Goal: Information Seeking & Learning: Learn about a topic

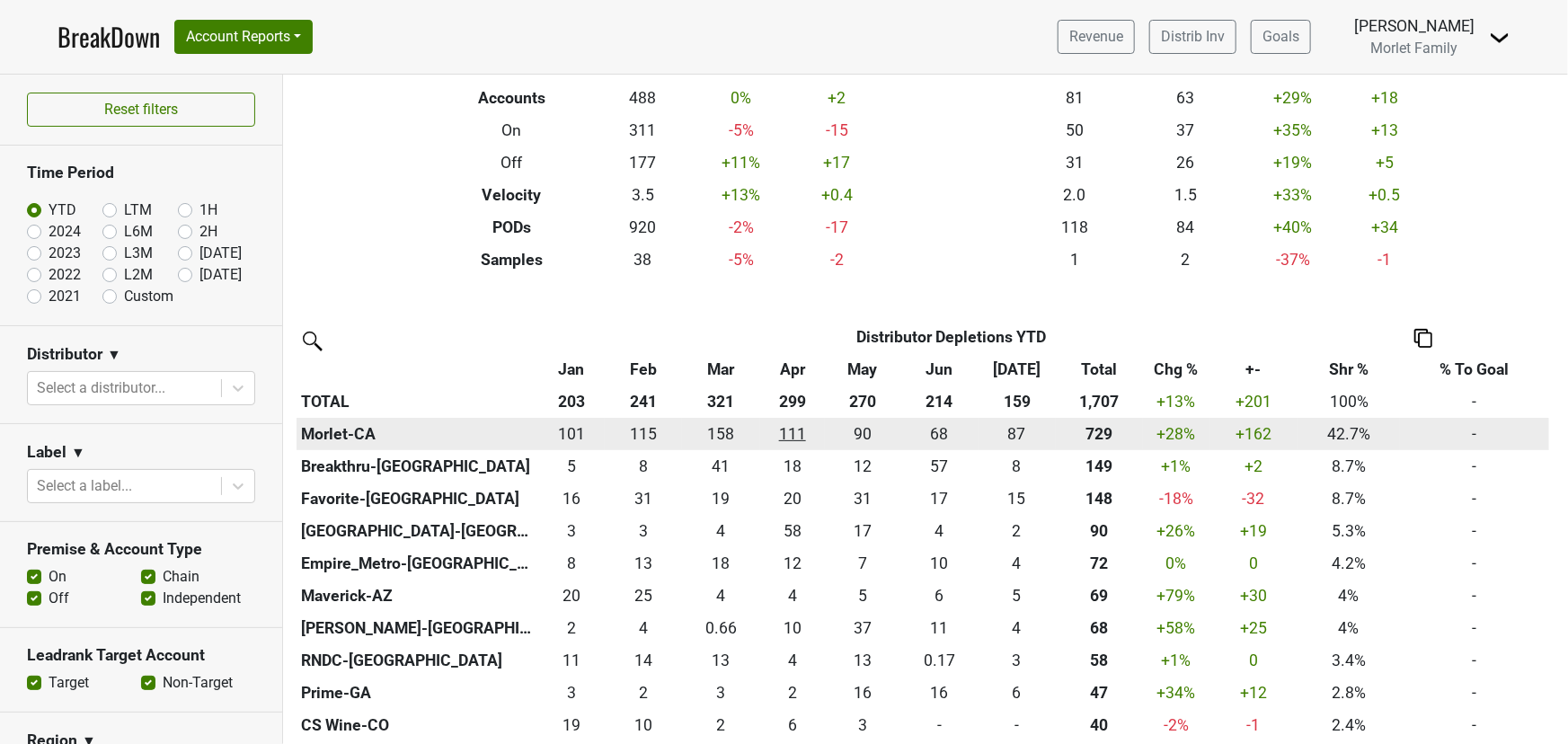
scroll to position [245, 0]
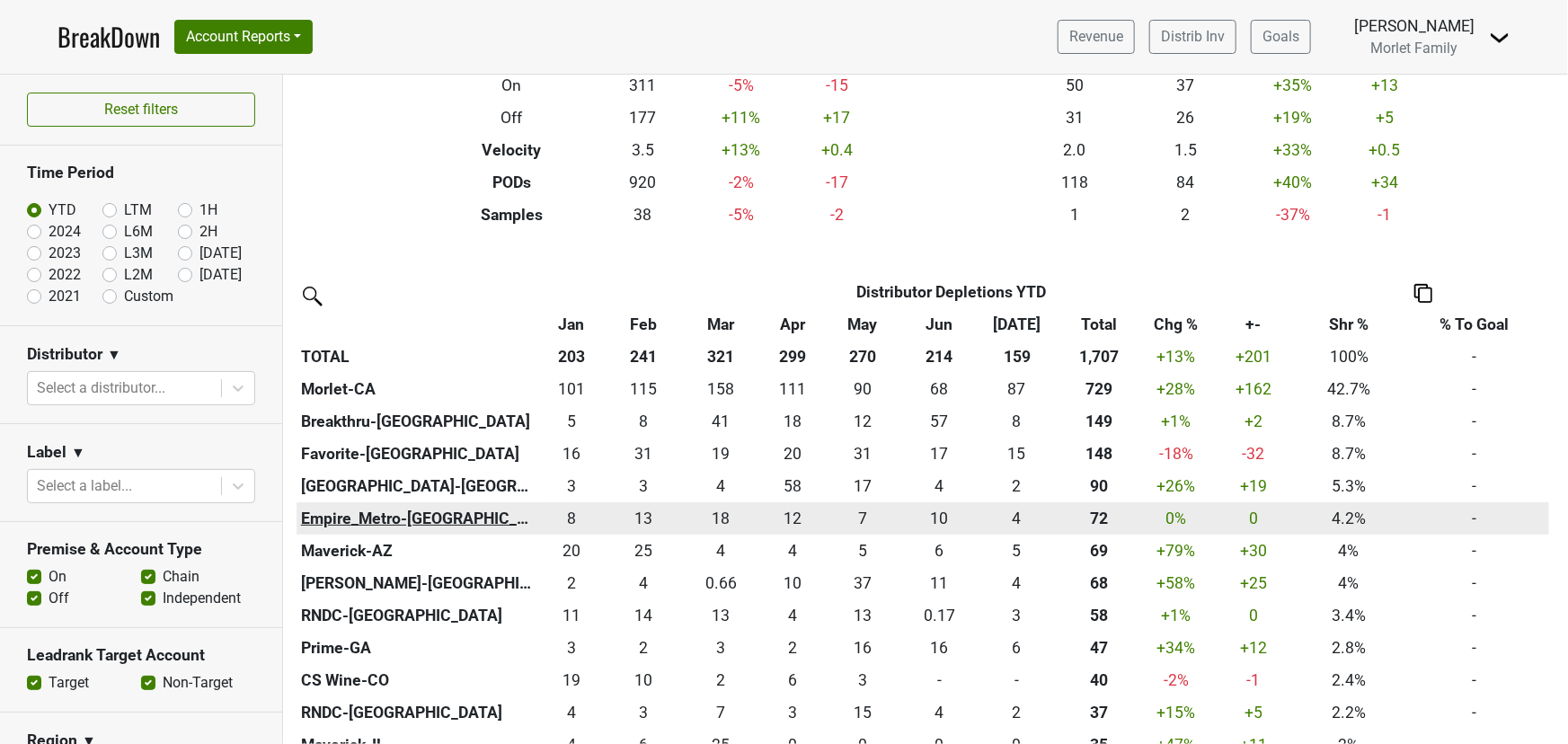
click at [398, 517] on th "Empire_Metro-NY" at bounding box center [417, 518] width 242 height 32
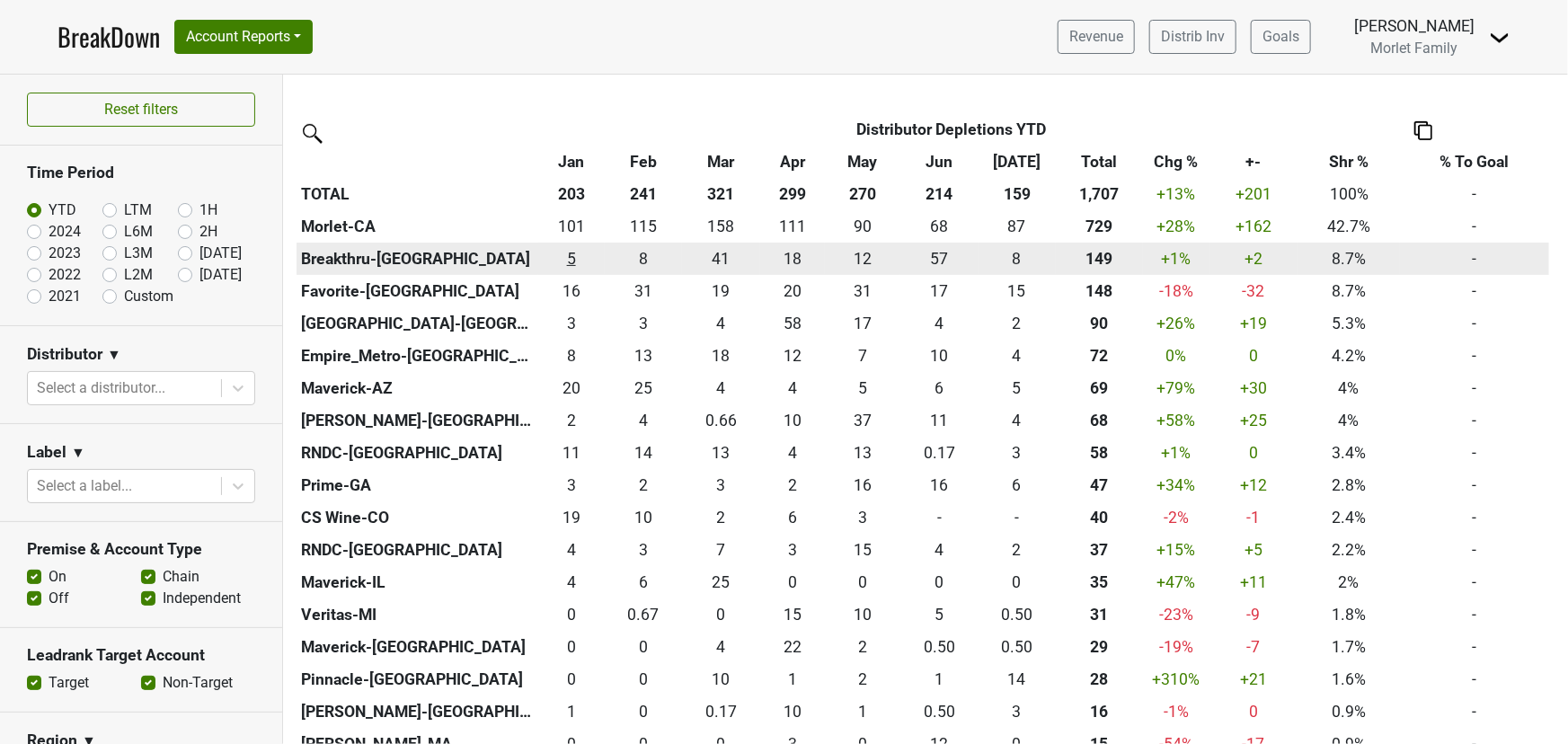
scroll to position [408, 0]
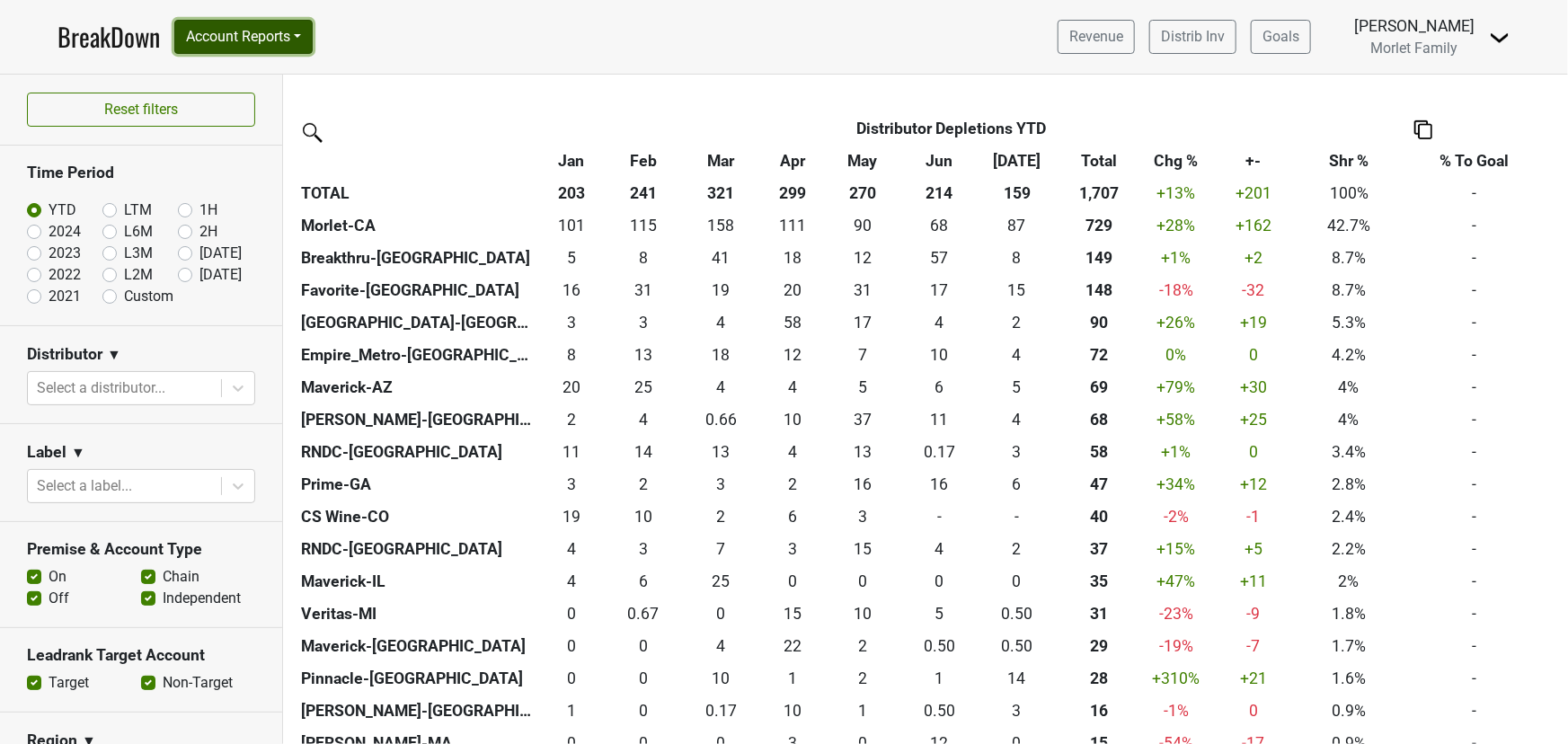
click at [214, 31] on button "Account Reports" at bounding box center [243, 37] width 138 height 34
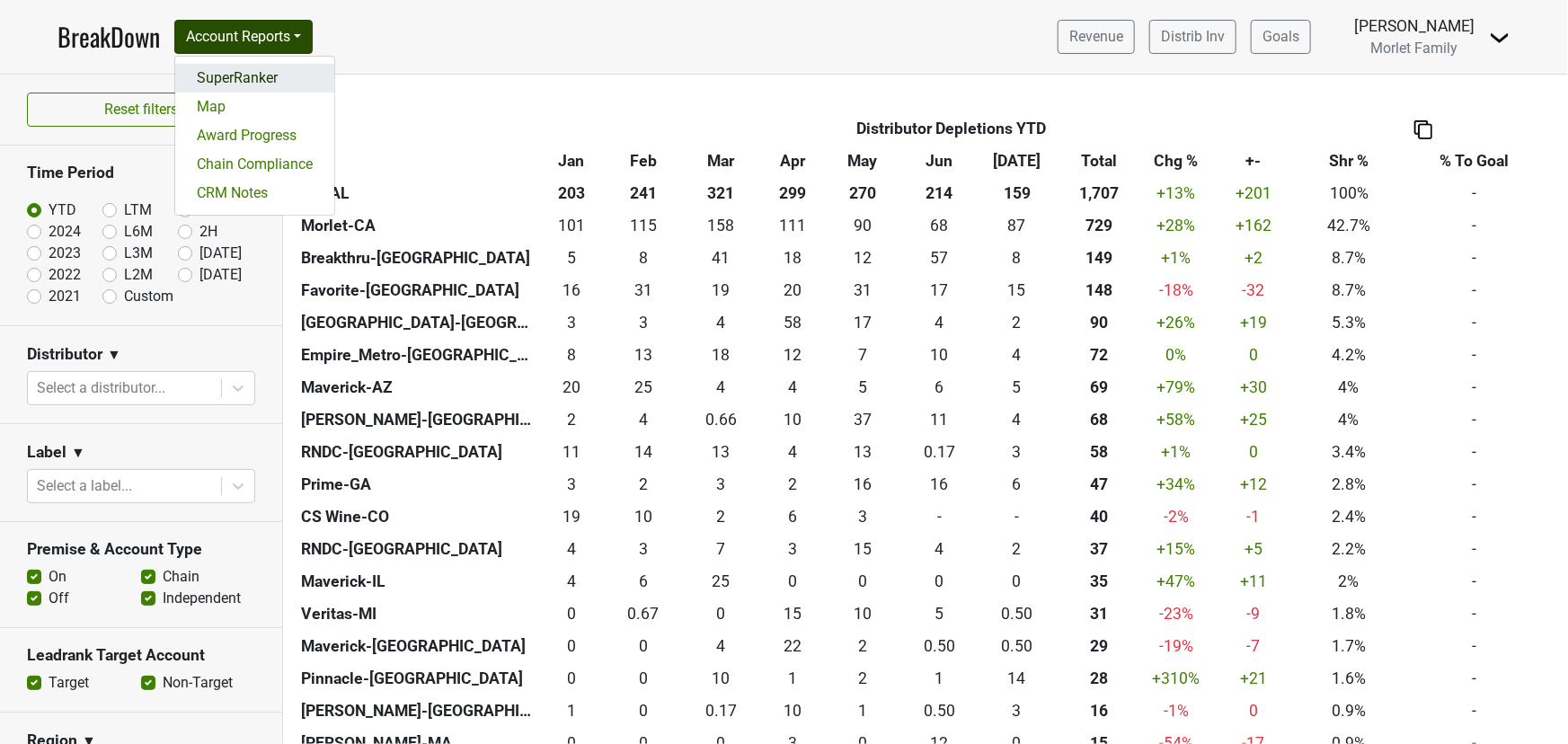
click at [219, 72] on link "SuperRanker" at bounding box center [254, 78] width 159 height 29
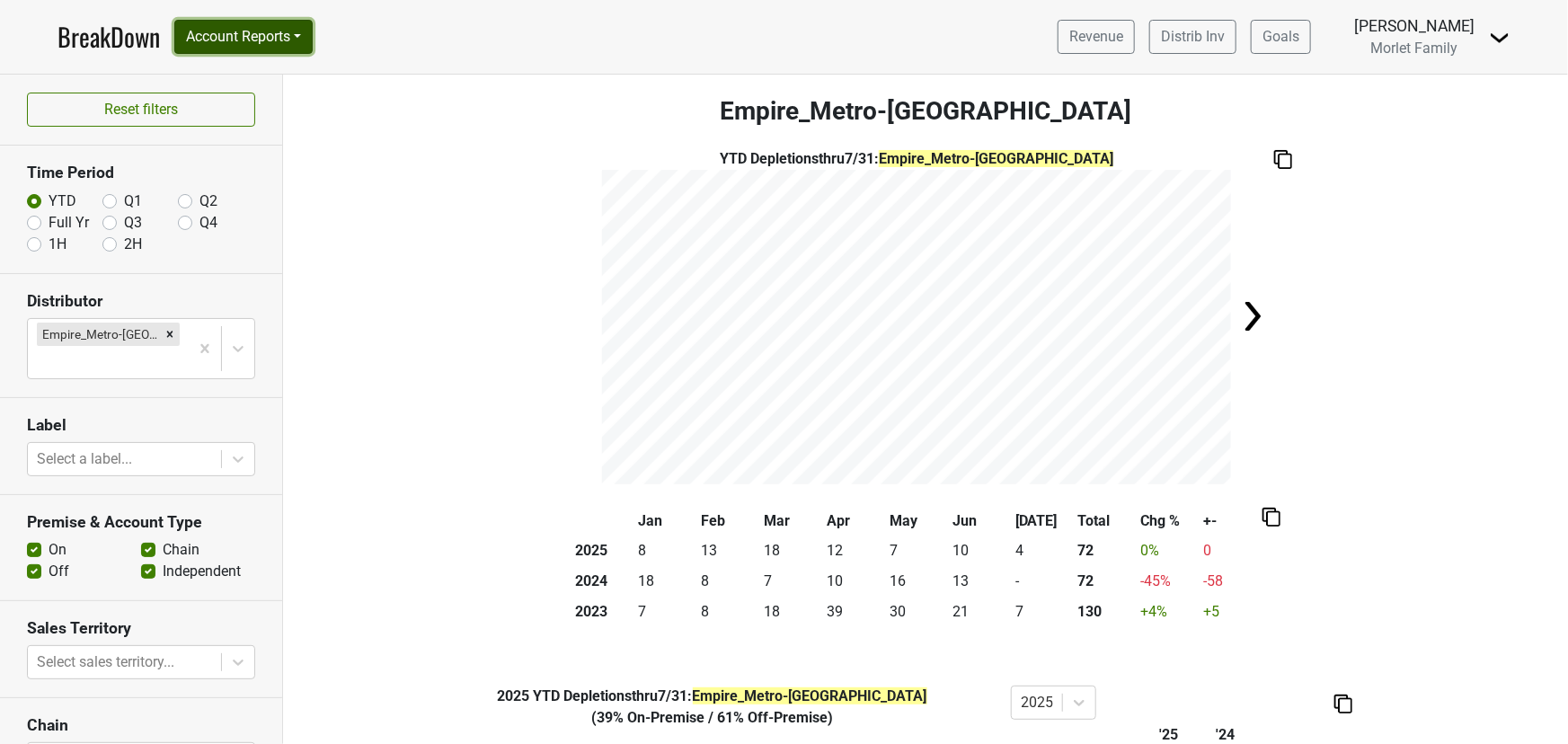
click at [266, 30] on button "Account Reports" at bounding box center [243, 37] width 138 height 34
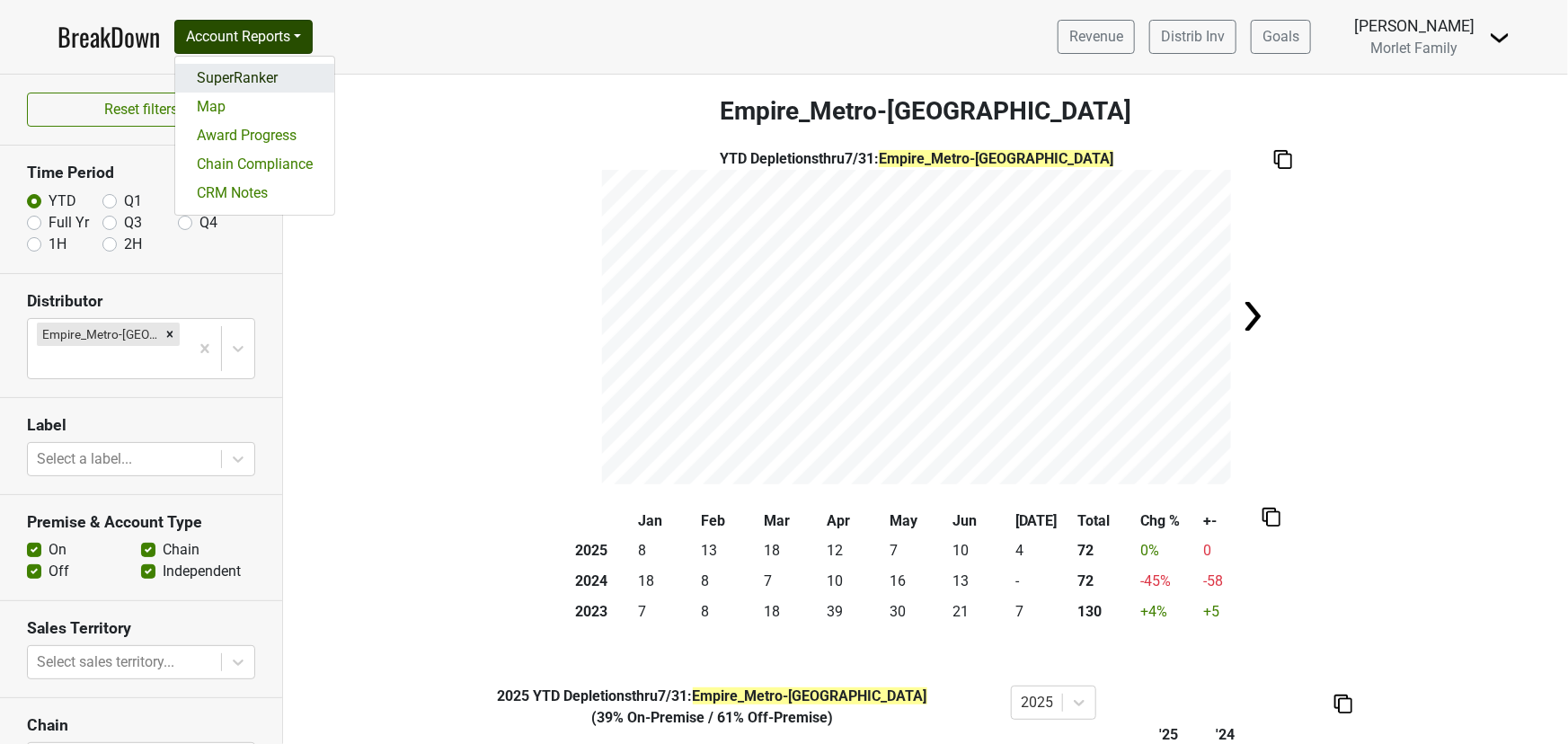
click at [266, 73] on link "SuperRanker" at bounding box center [254, 78] width 159 height 29
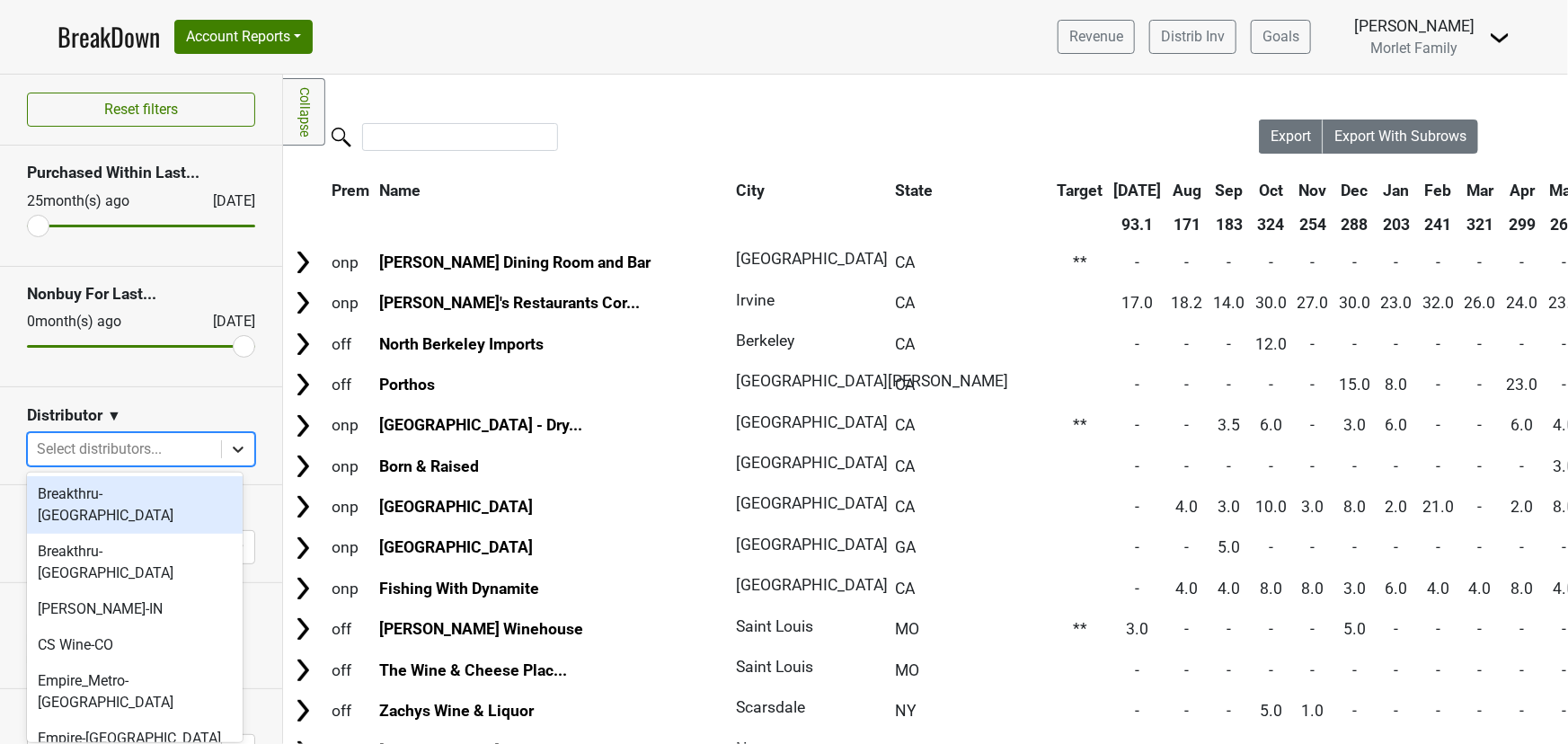
click at [230, 445] on icon at bounding box center [238, 449] width 18 height 18
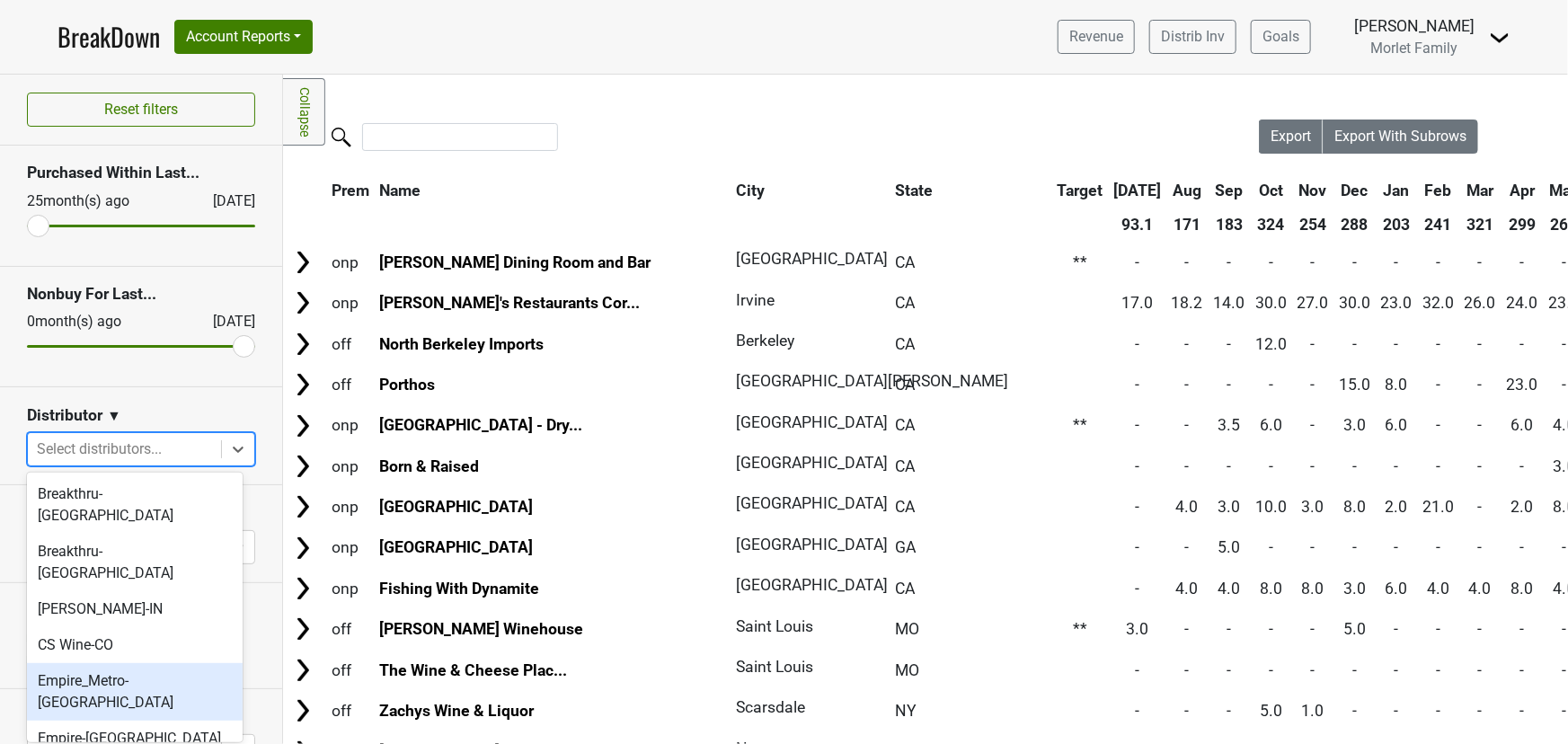
click at [145, 663] on div "Empire_Metro-[GEOGRAPHIC_DATA]" at bounding box center [135, 691] width 215 height 57
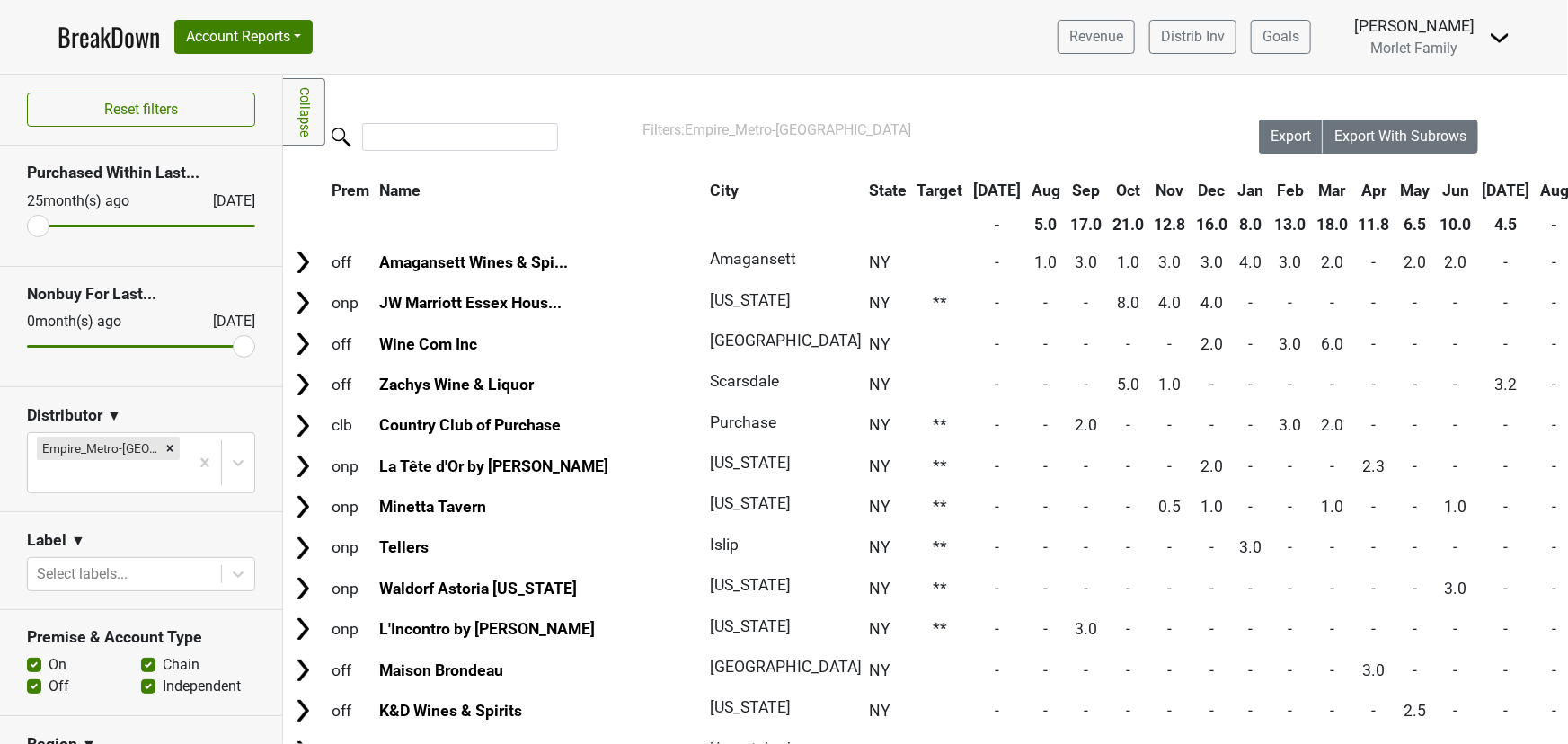
click at [1478, 189] on th "[DATE]" at bounding box center [1506, 190] width 56 height 32
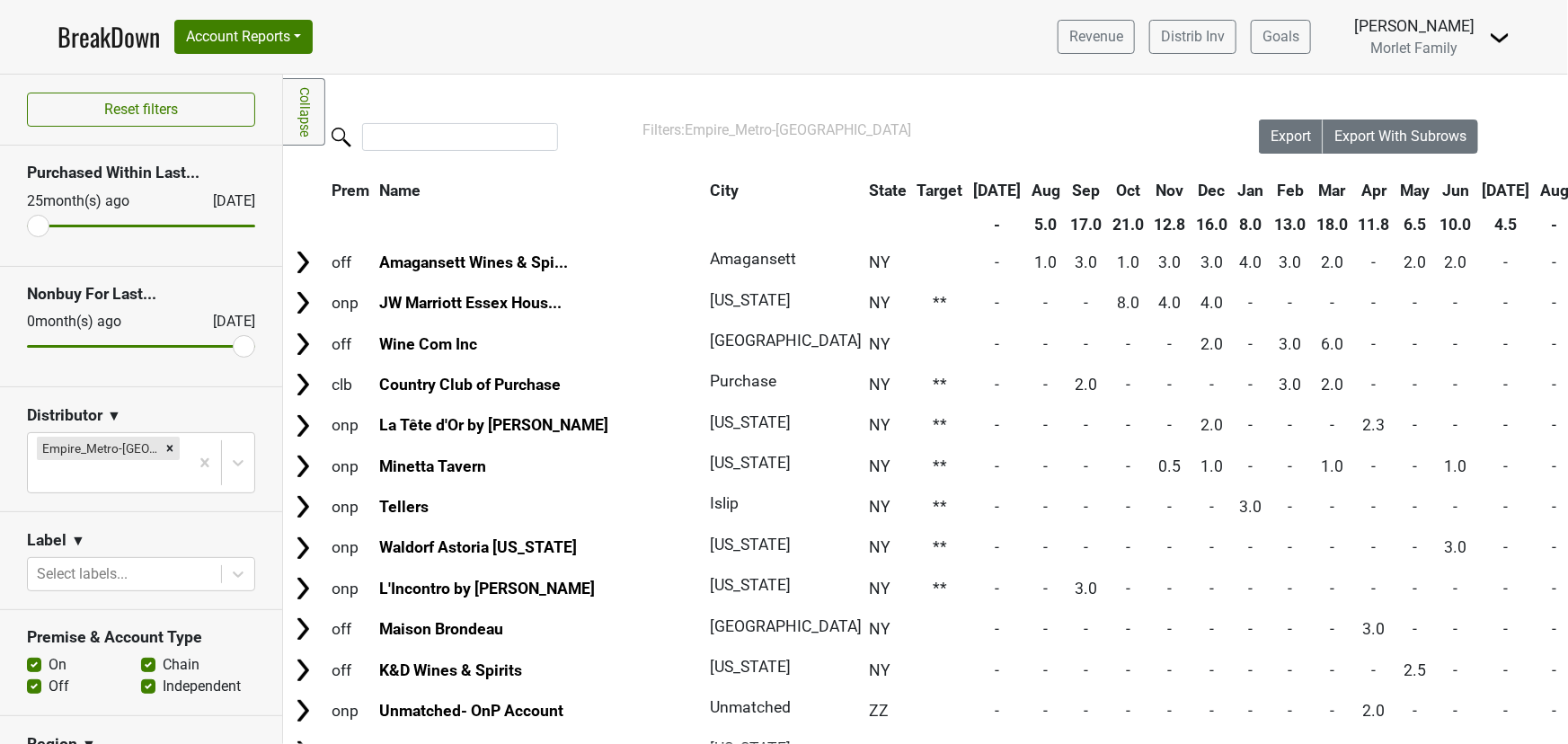
click at [1478, 189] on th "[DATE]" at bounding box center [1506, 190] width 56 height 32
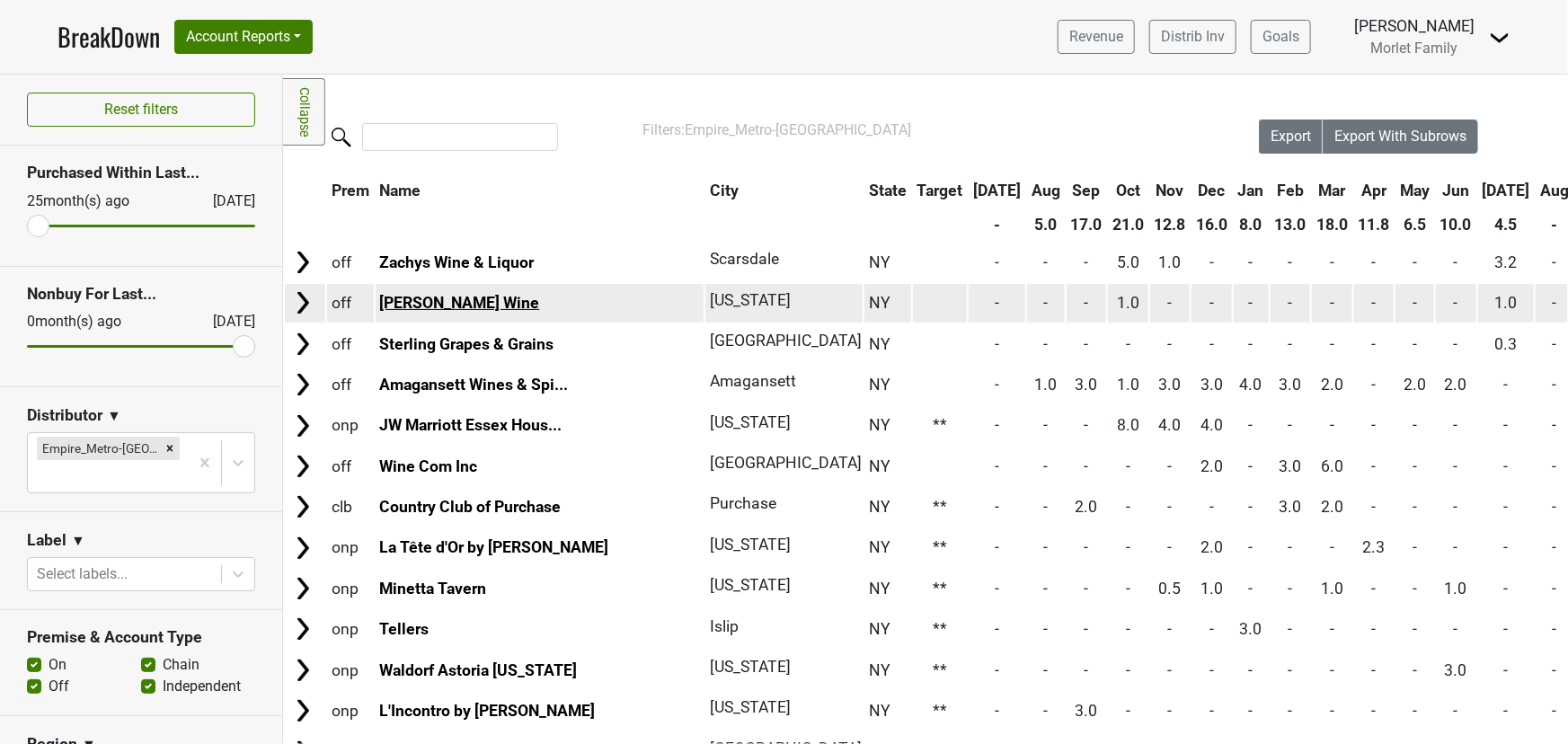
click at [400, 297] on link "Delancey Wine" at bounding box center [459, 302] width 160 height 18
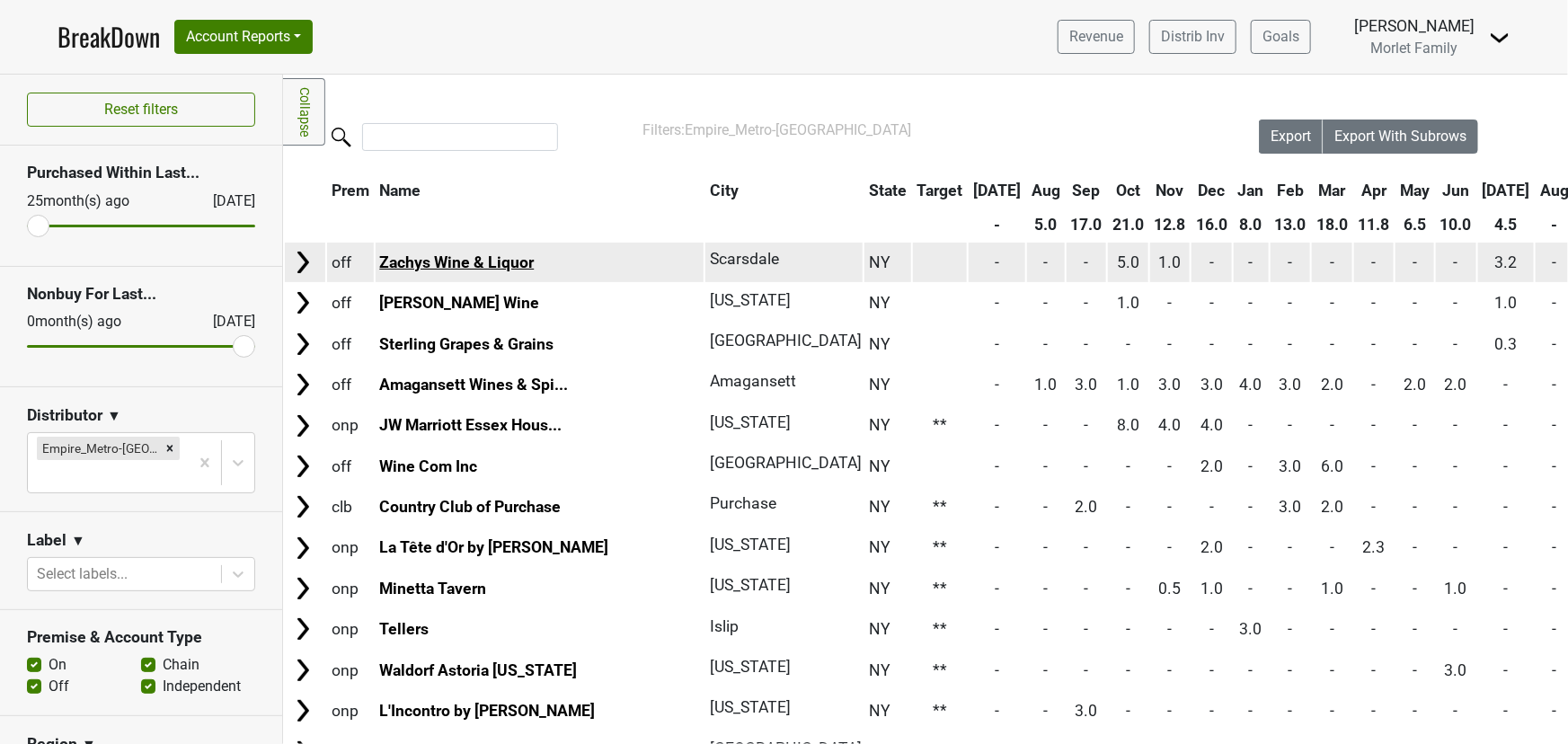
click at [450, 259] on link "Zachys Wine & Liquor" at bounding box center [456, 261] width 154 height 18
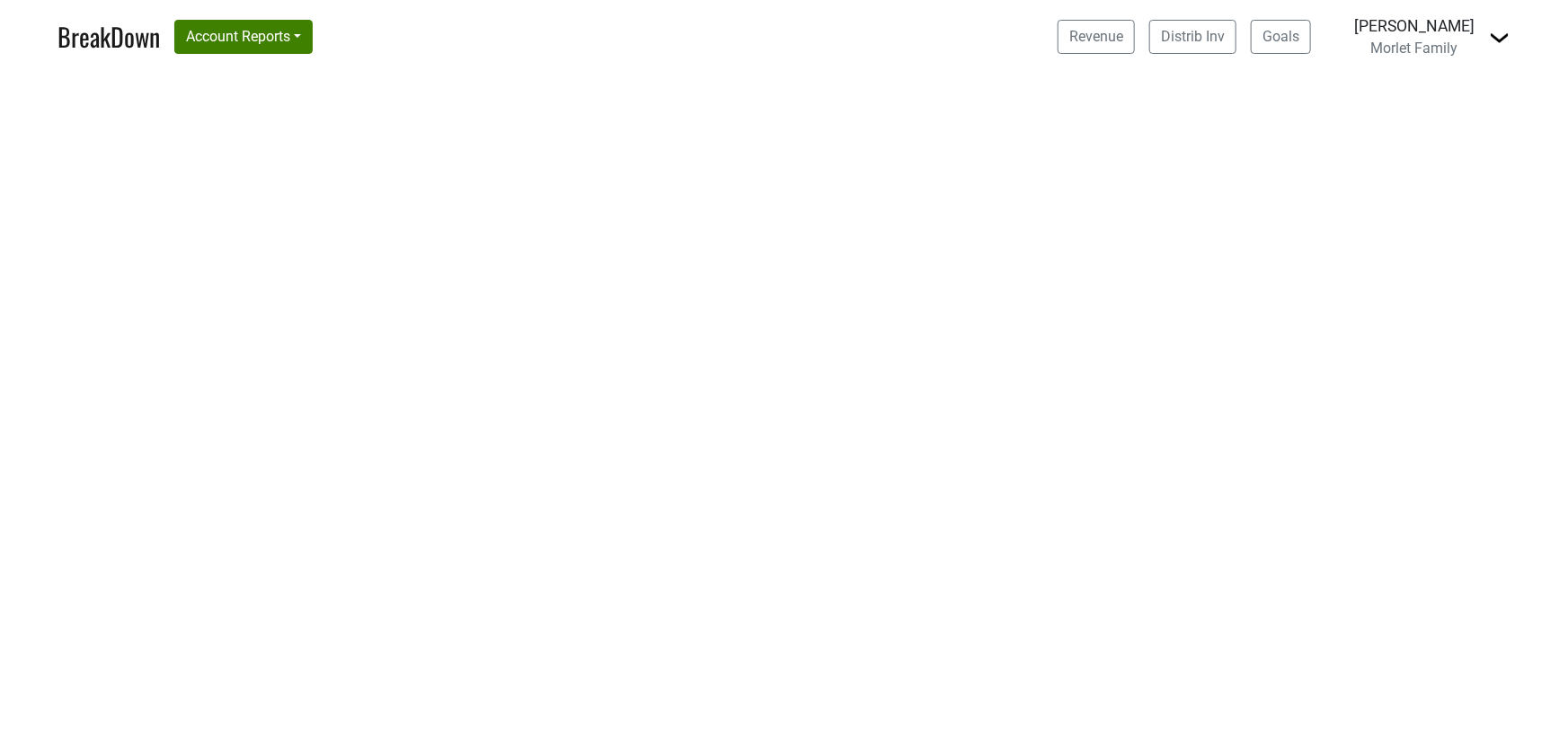
select select "CA"
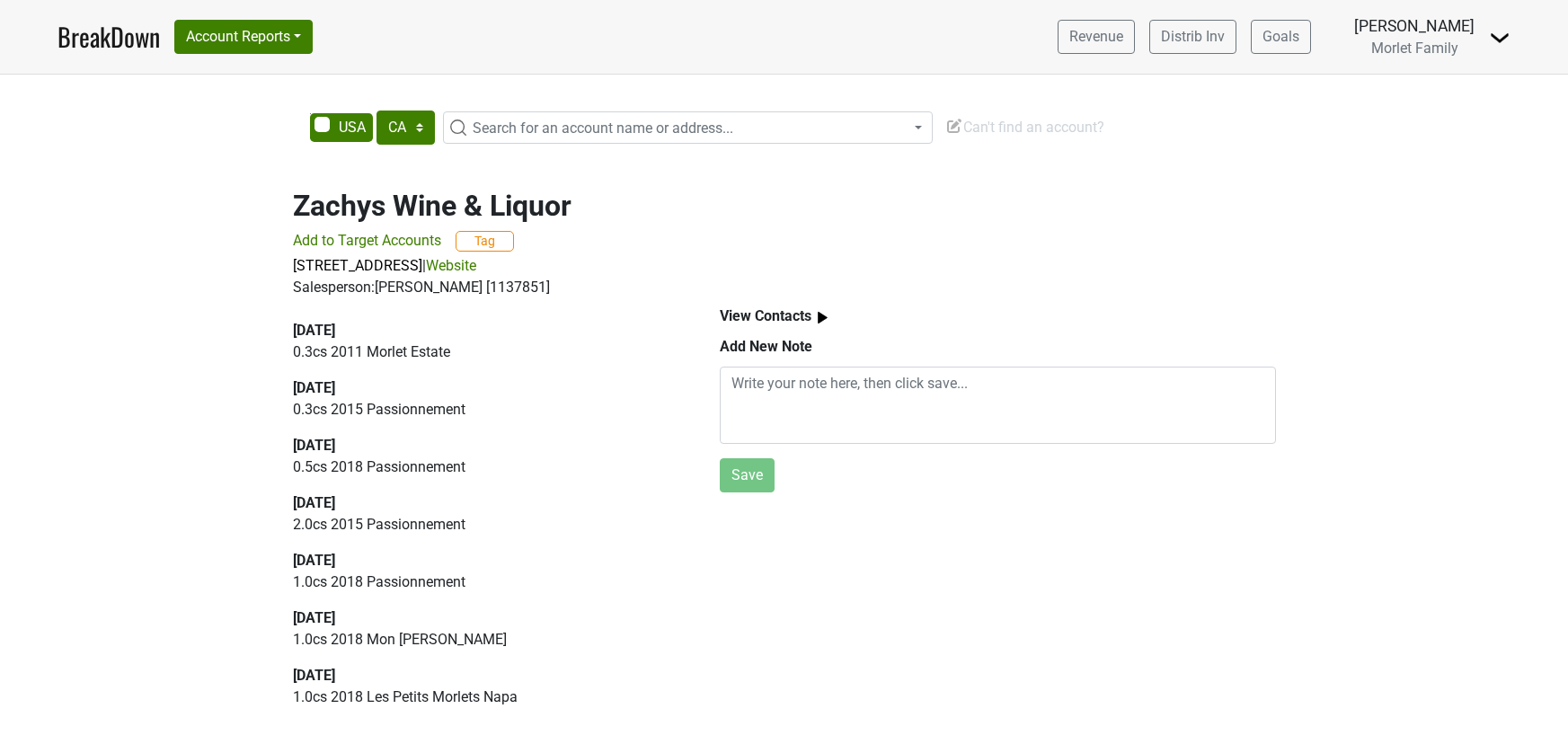
select select "CA"
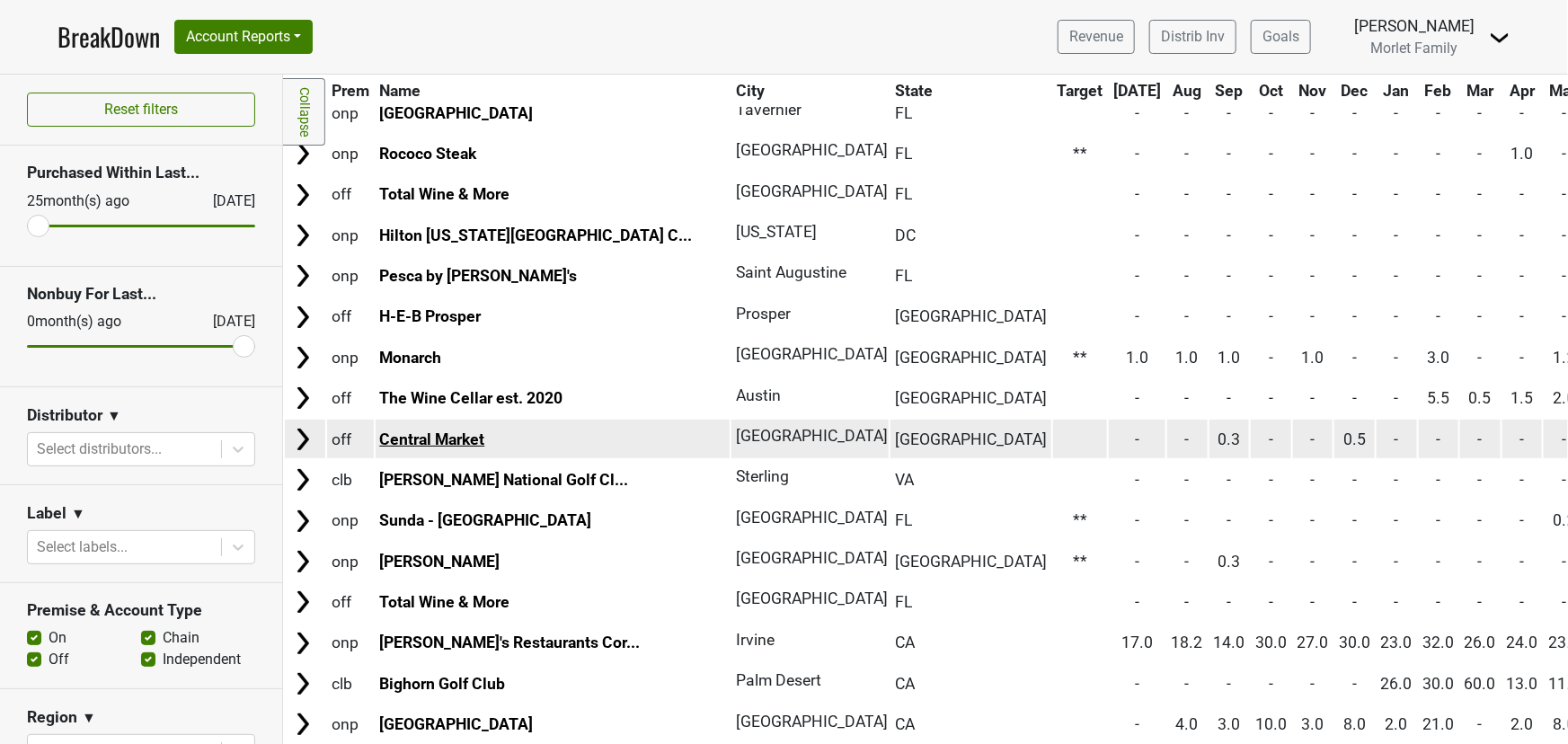
scroll to position [572, 0]
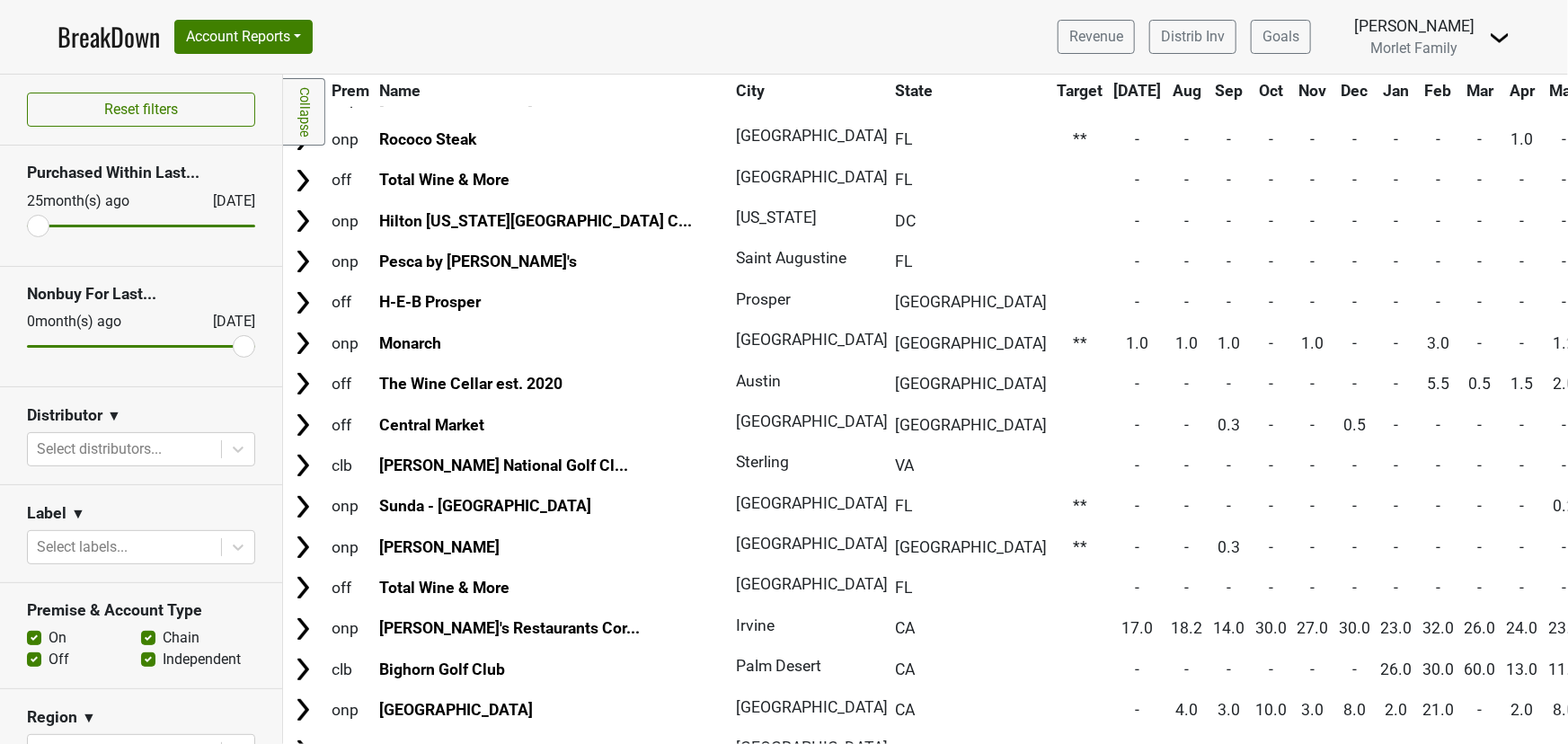
click at [90, 37] on link "BreakDown" at bounding box center [108, 37] width 103 height 38
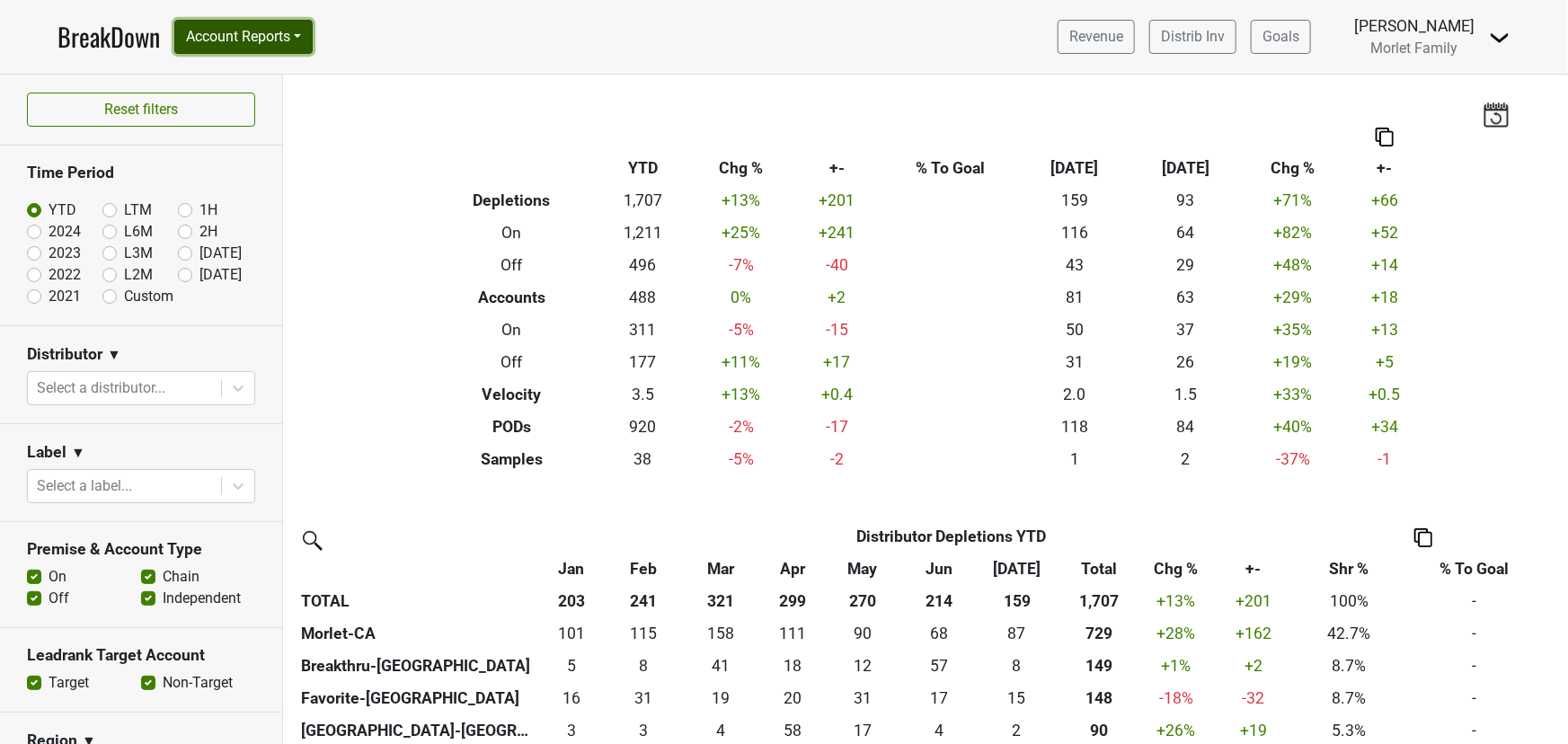
click at [238, 36] on button "Account Reports" at bounding box center [243, 37] width 138 height 34
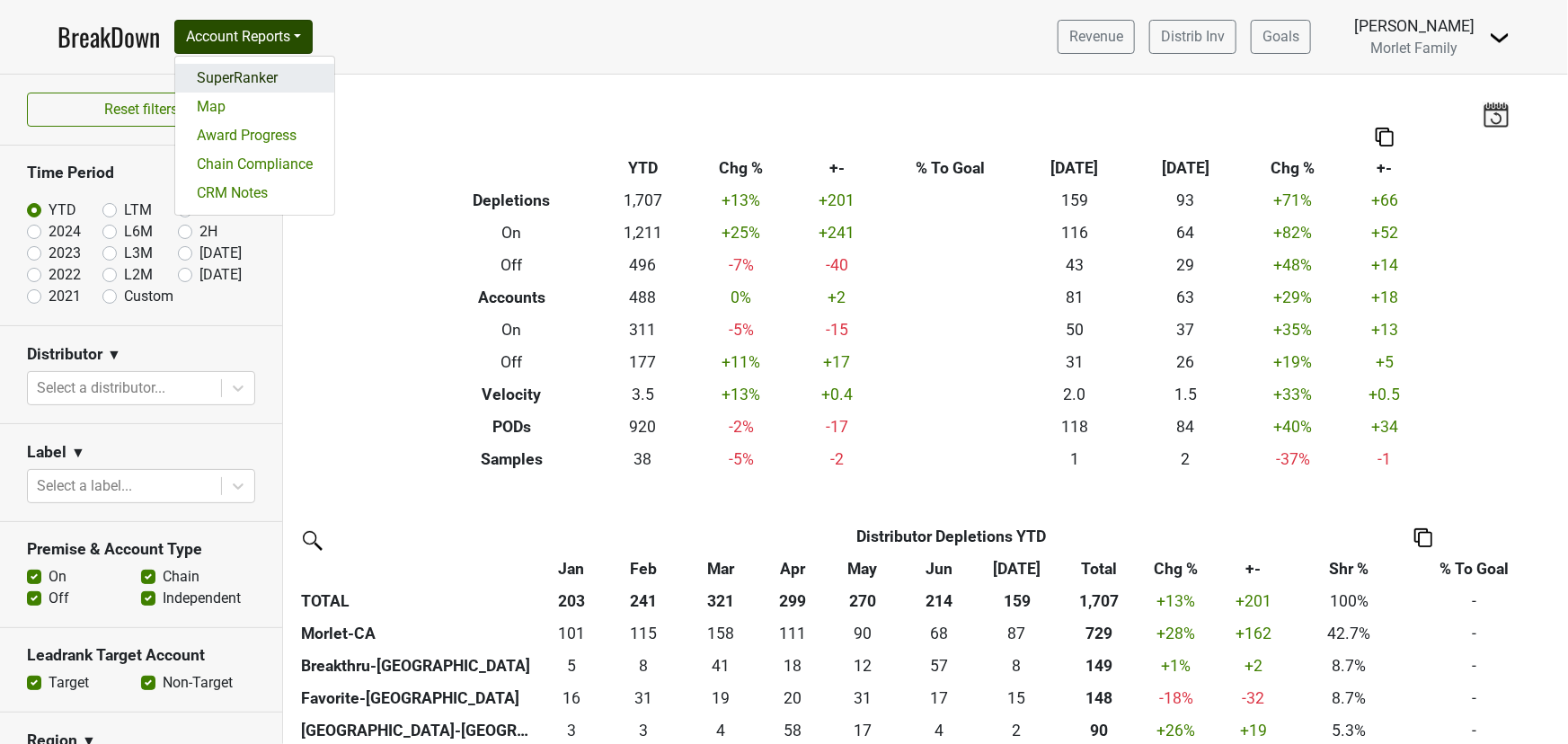
click at [243, 71] on link "SuperRanker" at bounding box center [254, 78] width 159 height 29
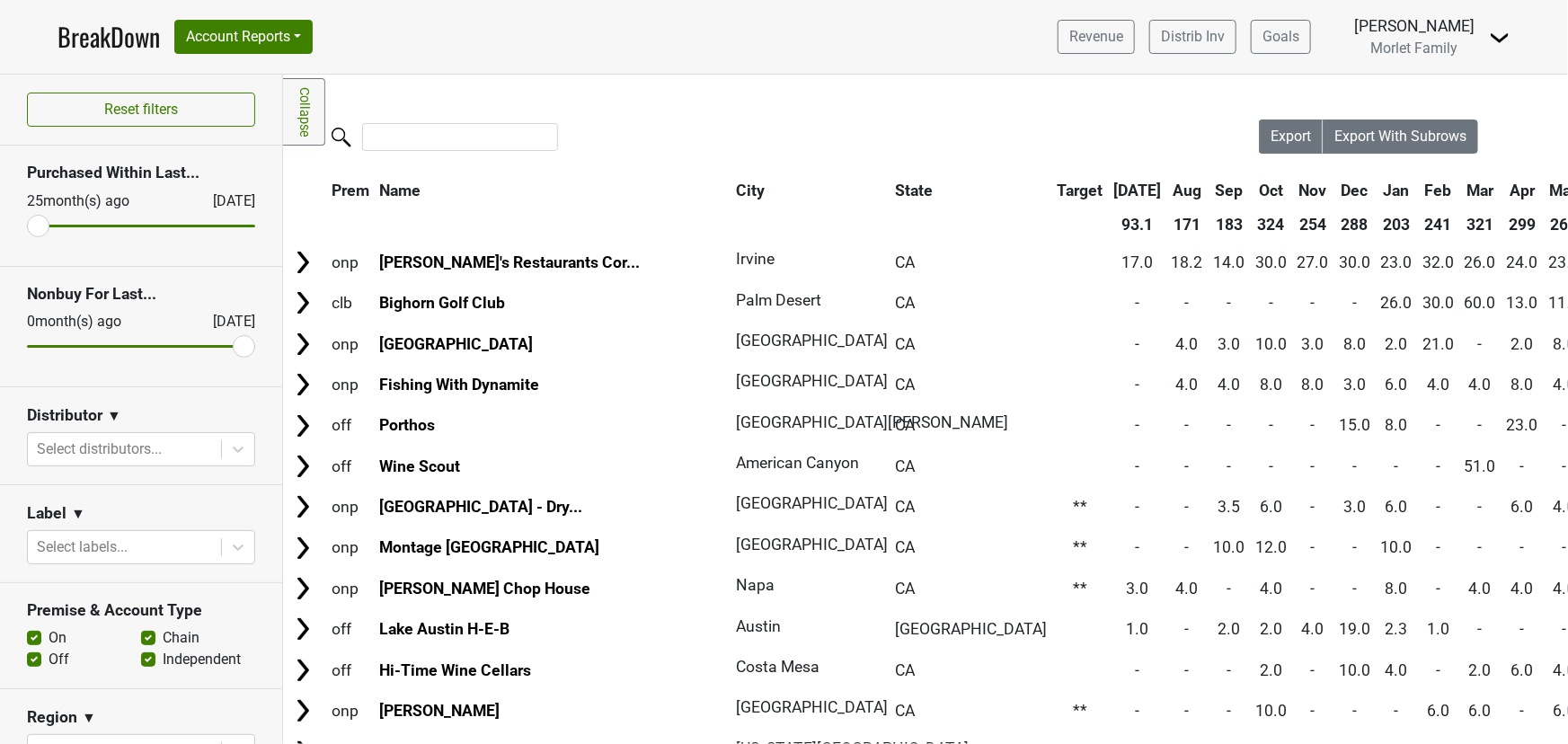
click at [135, 32] on link "BreakDown" at bounding box center [108, 37] width 103 height 38
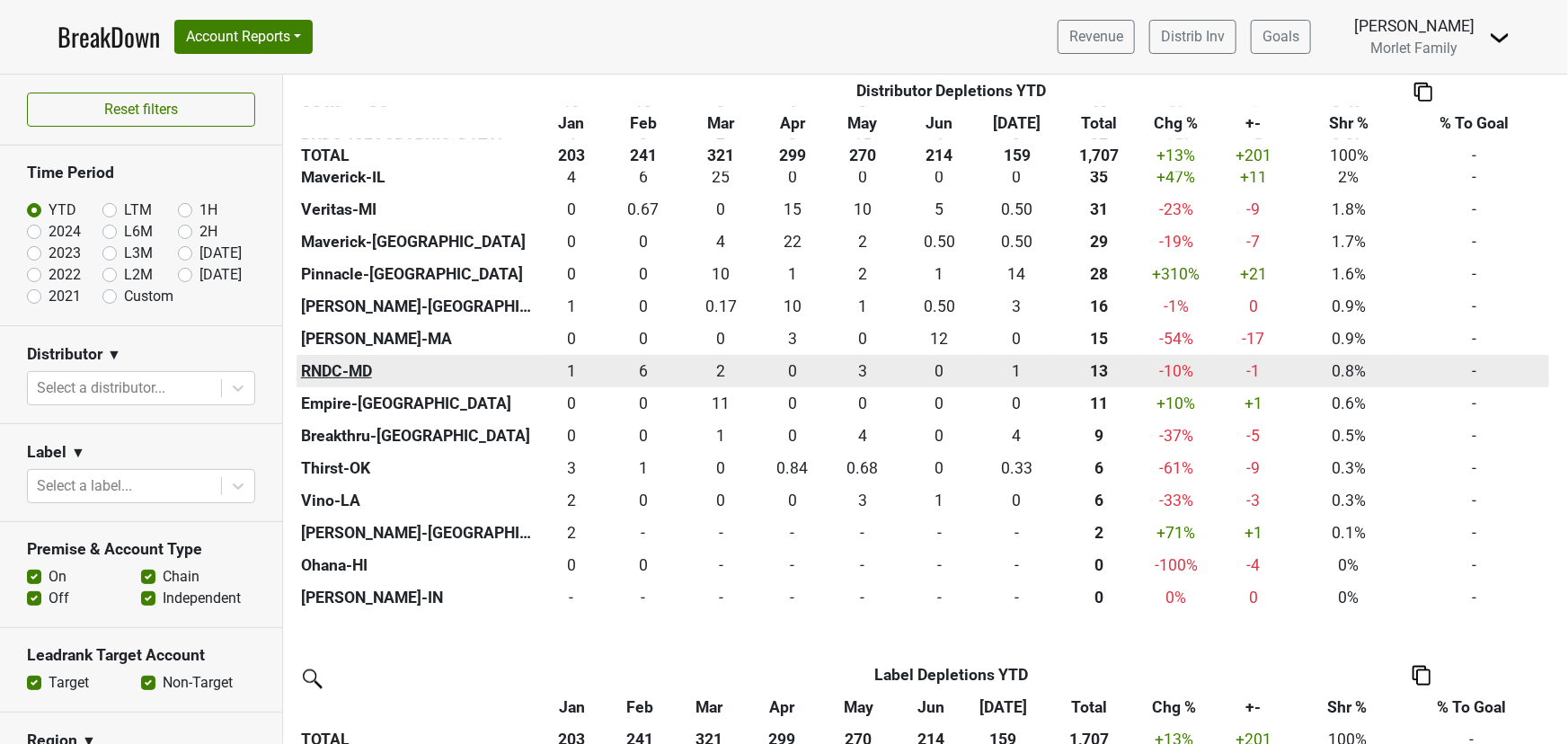
scroll to position [816, 0]
